Goal: Task Accomplishment & Management: Use online tool/utility

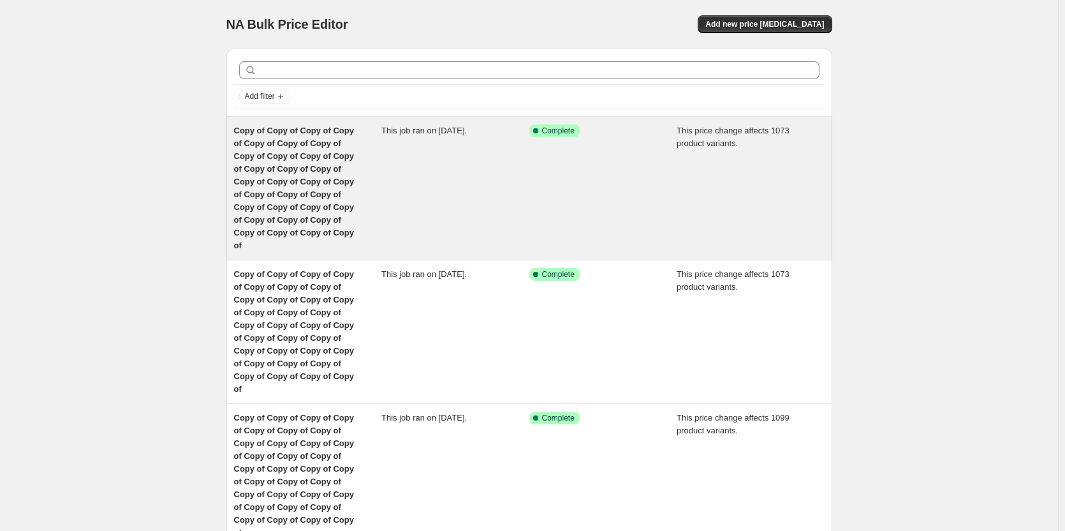
click at [263, 165] on span "Copy of Copy of Copy of Copy of Copy of Copy of Copy of Copy of Copy of Copy of…" at bounding box center [294, 188] width 120 height 124
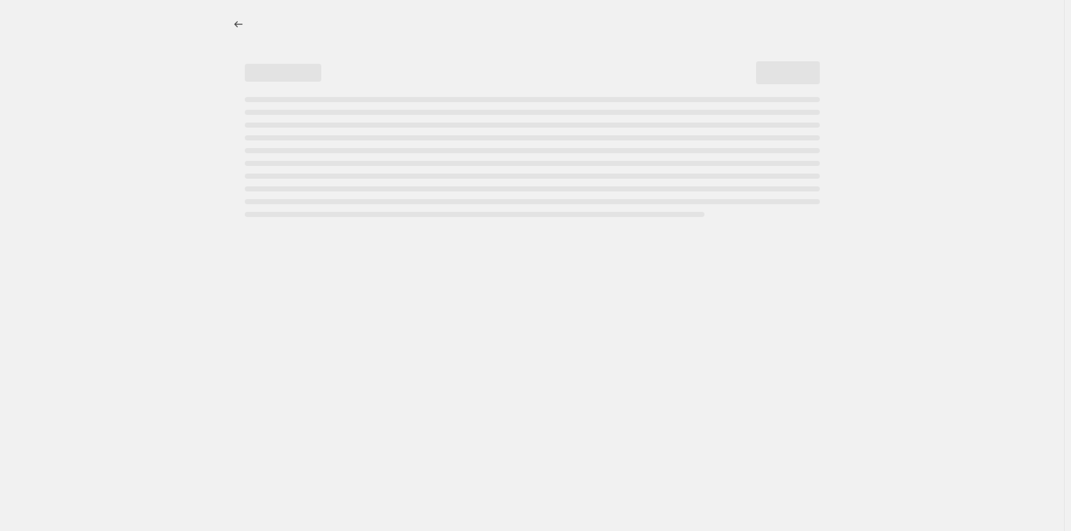
select select "margin"
select select "remove"
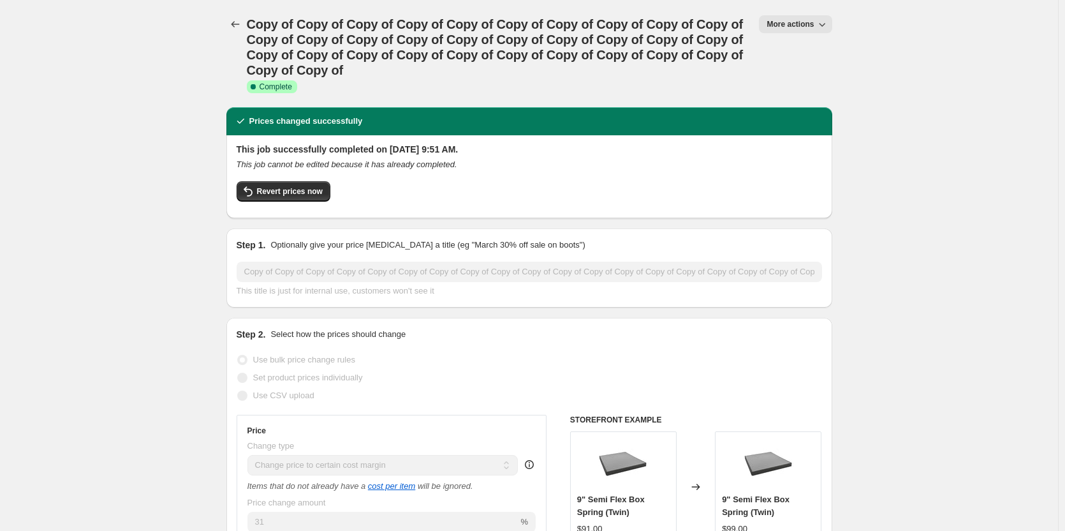
drag, startPoint x: 806, startPoint y: 27, endPoint x: 987, endPoint y: 27, distance: 181.1
click at [804, 24] on span "More actions" at bounding box center [790, 24] width 47 height 10
click at [802, 71] on span "Copy to new job" at bounding box center [801, 73] width 59 height 10
select select "margin"
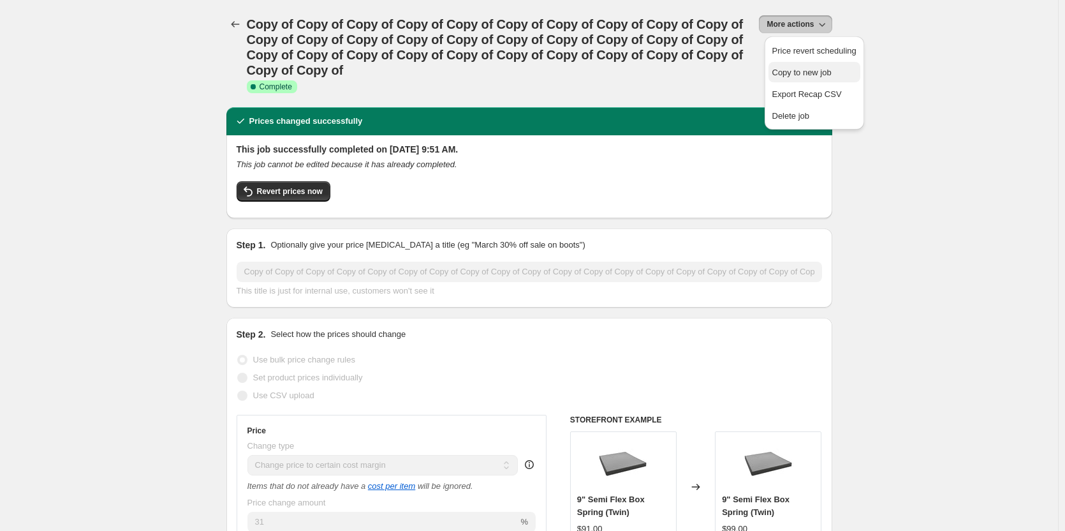
select select "remove"
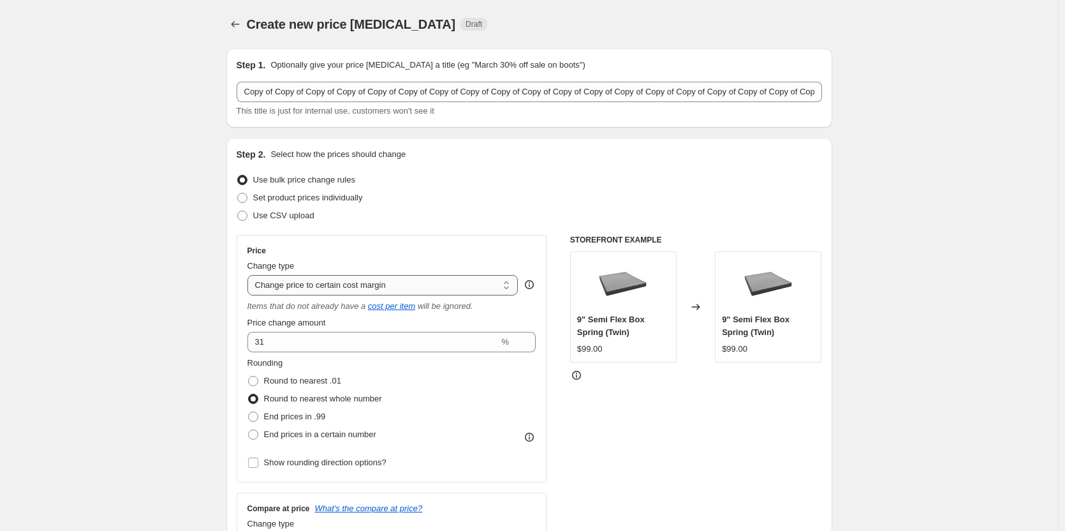
click at [423, 288] on select "Change the price to a certain amount Change the price by a certain amount Chang…" at bounding box center [382, 285] width 271 height 20
select select "pc"
click at [250, 275] on select "Change the price to a certain amount Change the price by a certain amount Chang…" at bounding box center [382, 285] width 271 height 20
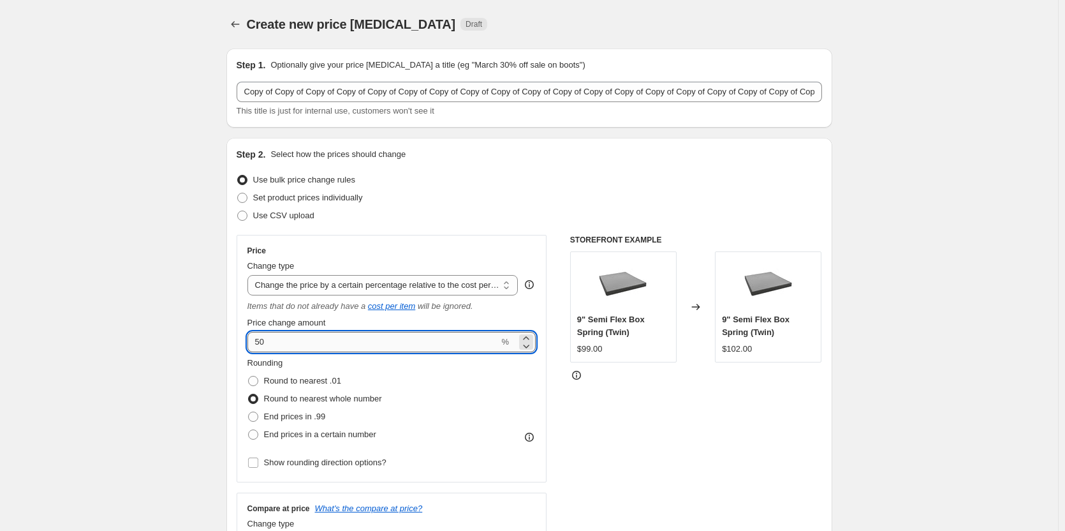
click at [288, 342] on input "50" at bounding box center [373, 342] width 252 height 20
type input "5"
type input "30"
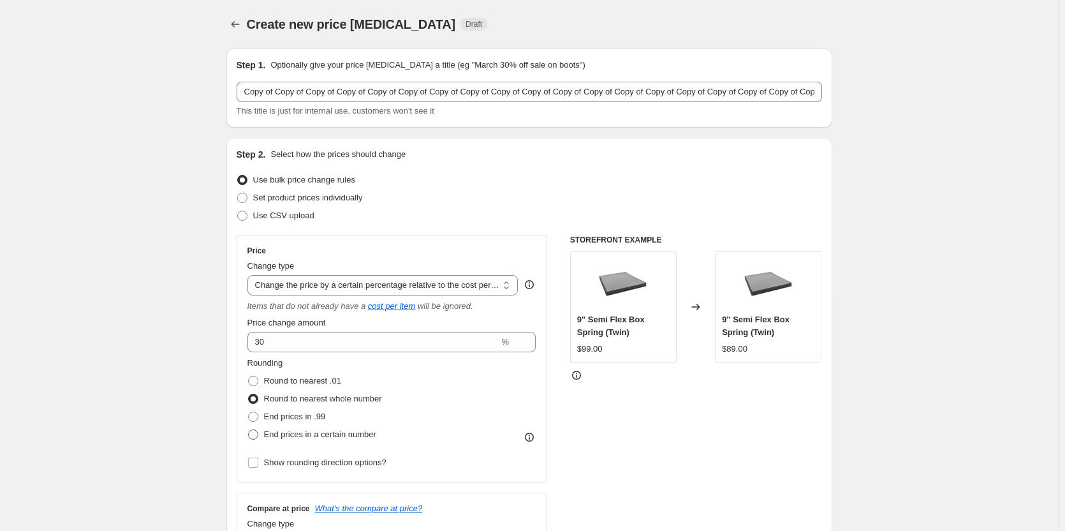
click at [257, 434] on span at bounding box center [253, 434] width 10 height 10
click at [249, 430] on input "End prices in a certain number" at bounding box center [248, 429] width 1 height 1
radio input "true"
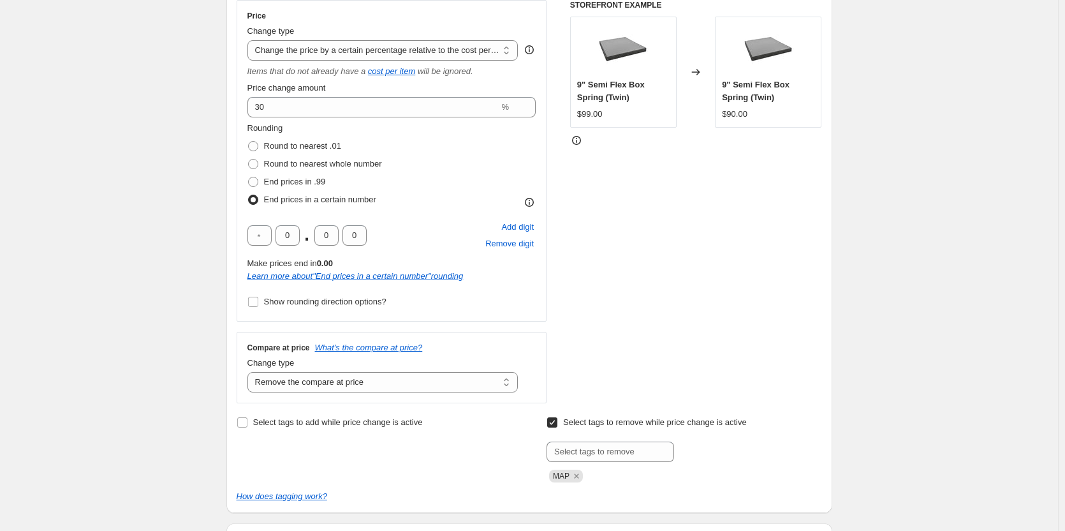
scroll to position [279, 0]
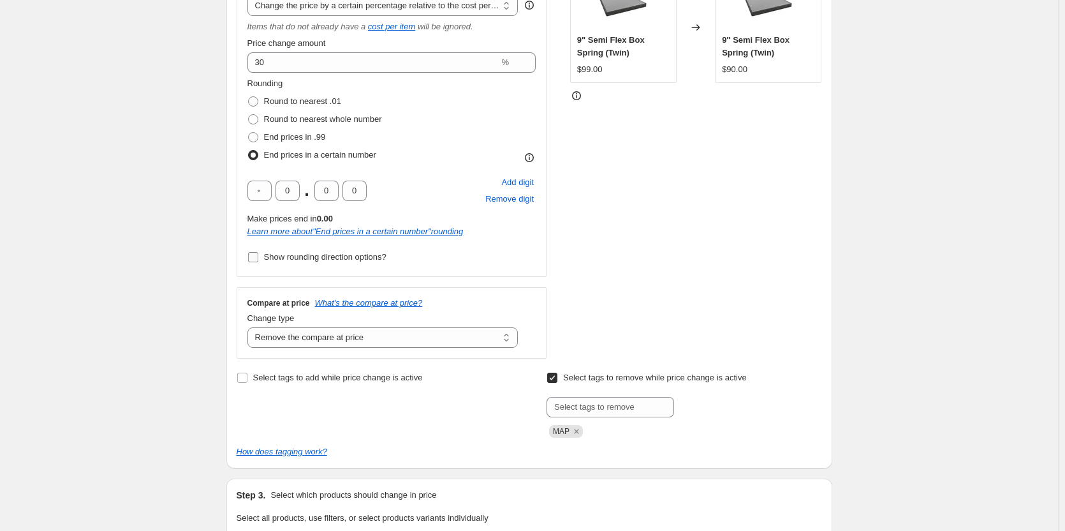
click at [256, 257] on input "Show rounding direction options?" at bounding box center [253, 257] width 10 height 10
checkbox input "true"
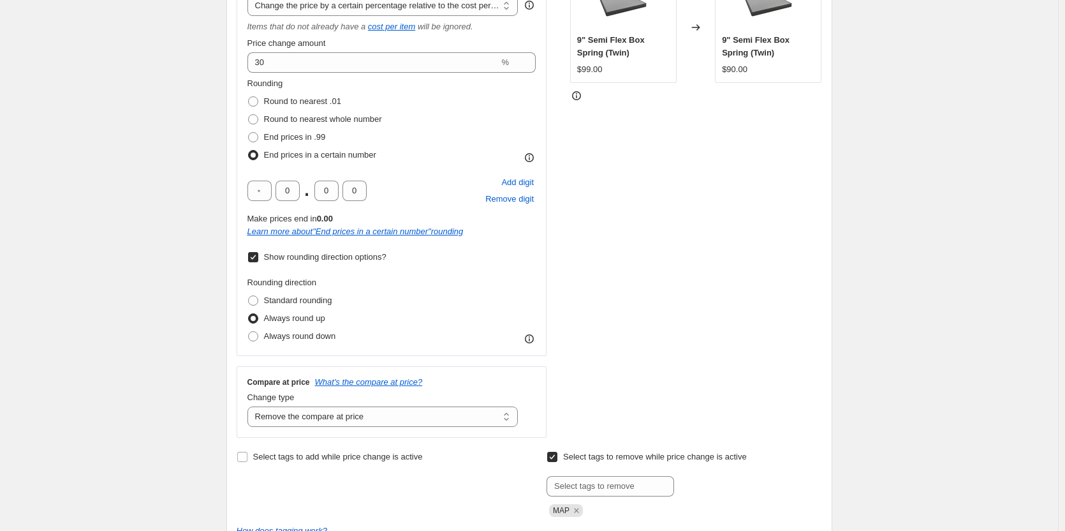
click at [471, 300] on div "Rounding direction Standard rounding Always round up Always round down" at bounding box center [391, 310] width 289 height 69
click at [654, 288] on div "STOREFRONT EXAMPLE 9" Semi Flex Box Spring (Twin) $99.00 Changed to 9" Semi Fle…" at bounding box center [696, 196] width 252 height 482
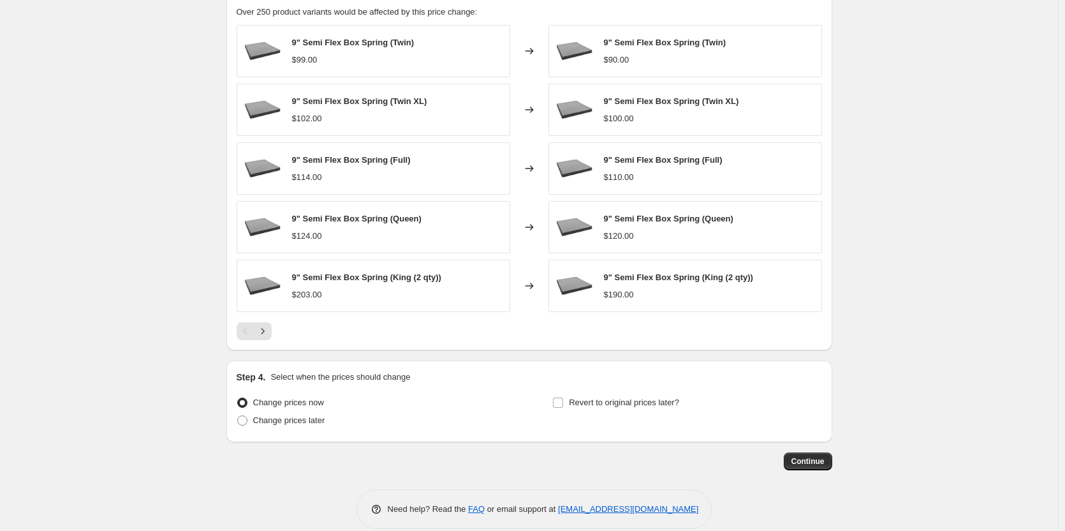
scroll to position [986, 0]
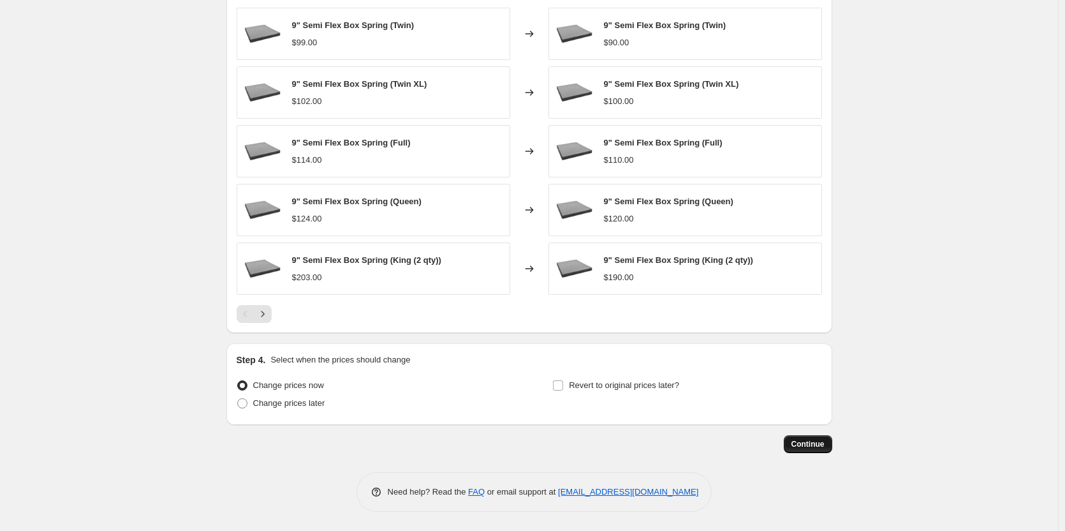
click at [818, 442] on span "Continue" at bounding box center [807, 444] width 33 height 10
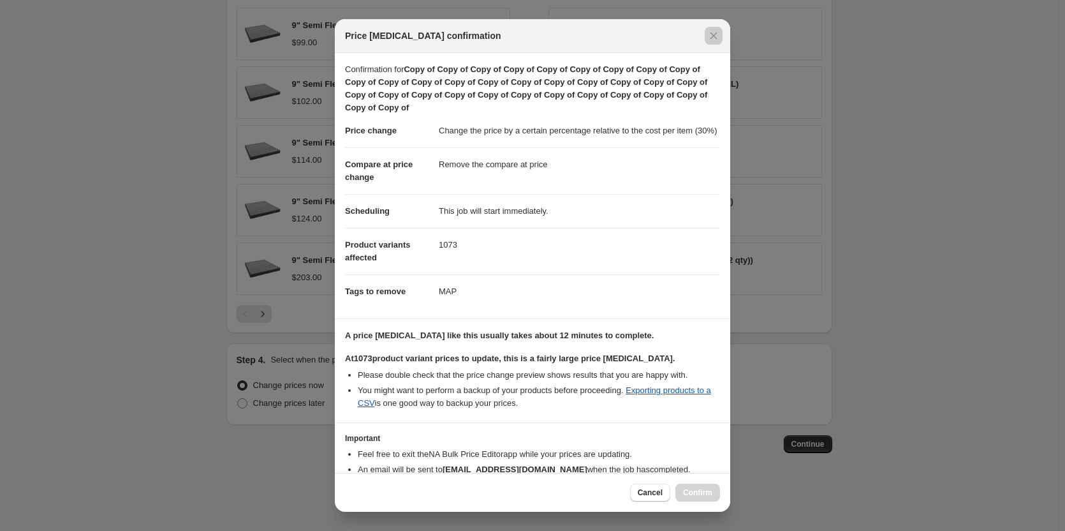
drag, startPoint x: 731, startPoint y: 386, endPoint x: 726, endPoint y: 409, distance: 22.9
click at [735, 512] on div at bounding box center [532, 265] width 1065 height 531
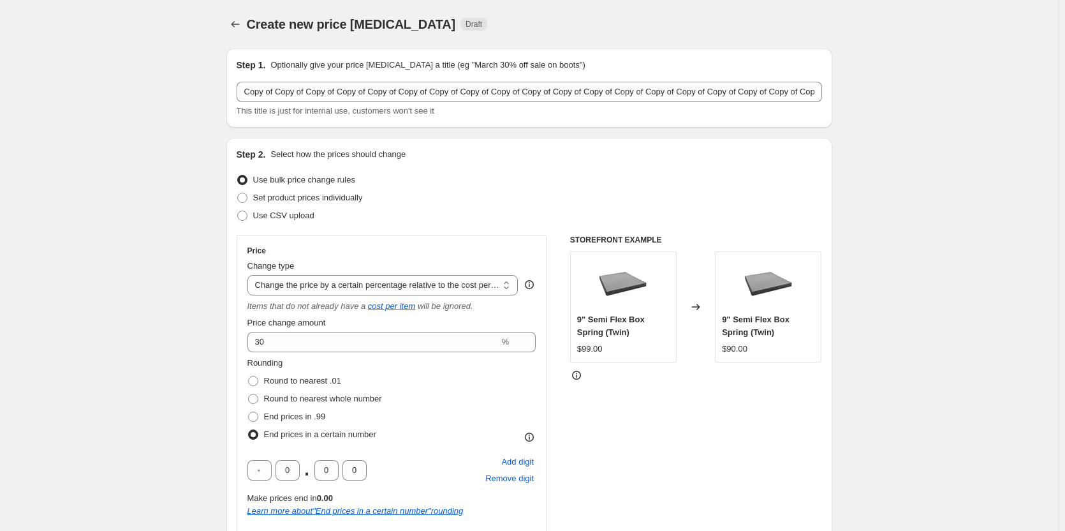
scroll to position [986, 0]
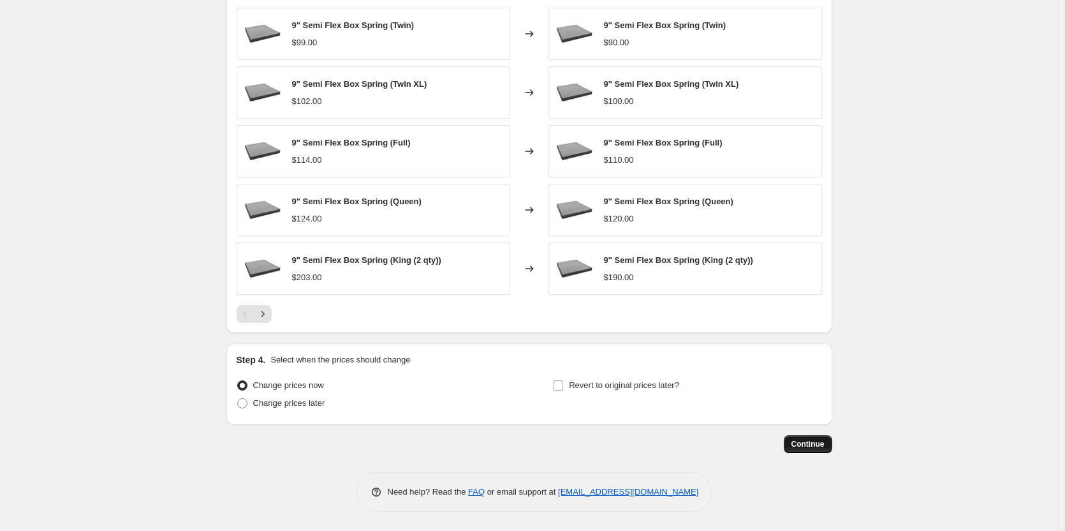
click at [825, 445] on span "Continue" at bounding box center [807, 444] width 33 height 10
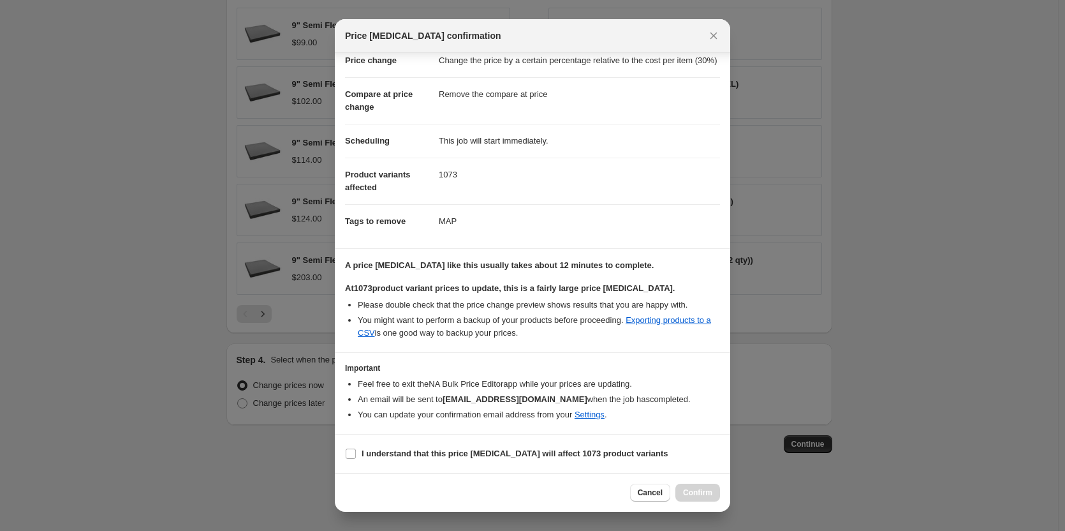
scroll to position [83, 0]
drag, startPoint x: 351, startPoint y: 452, endPoint x: 689, endPoint y: 527, distance: 345.7
click at [352, 456] on input "I understand that this price [MEDICAL_DATA] will affect 1073 product variants" at bounding box center [351, 453] width 10 height 10
checkbox input "true"
click at [694, 498] on button "Confirm" at bounding box center [697, 492] width 45 height 18
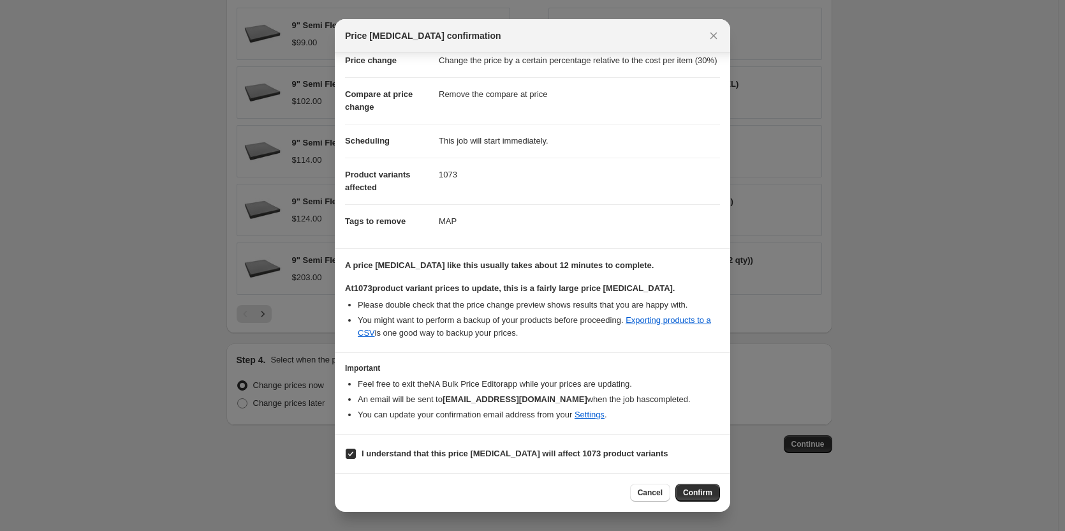
type input "Copy of Copy of Copy of Copy of Copy of Copy of Copy of Copy of Copy of Copy of…"
